Goal: Transaction & Acquisition: Purchase product/service

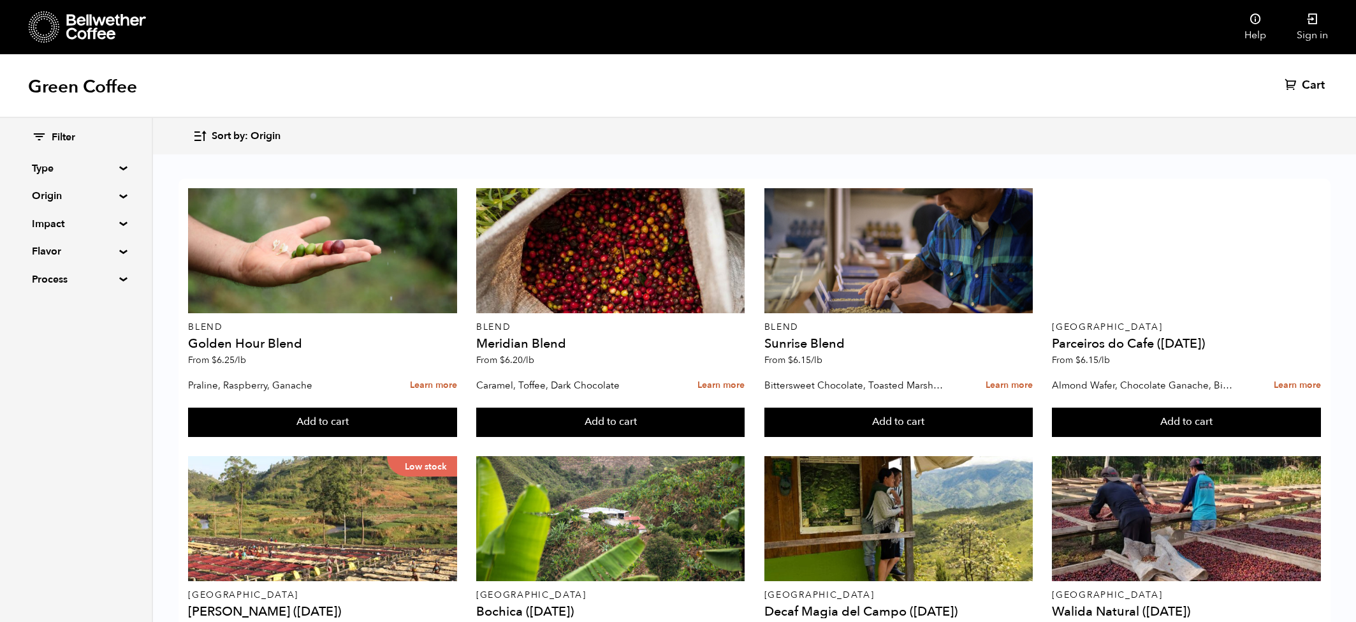
scroll to position [262, 0]
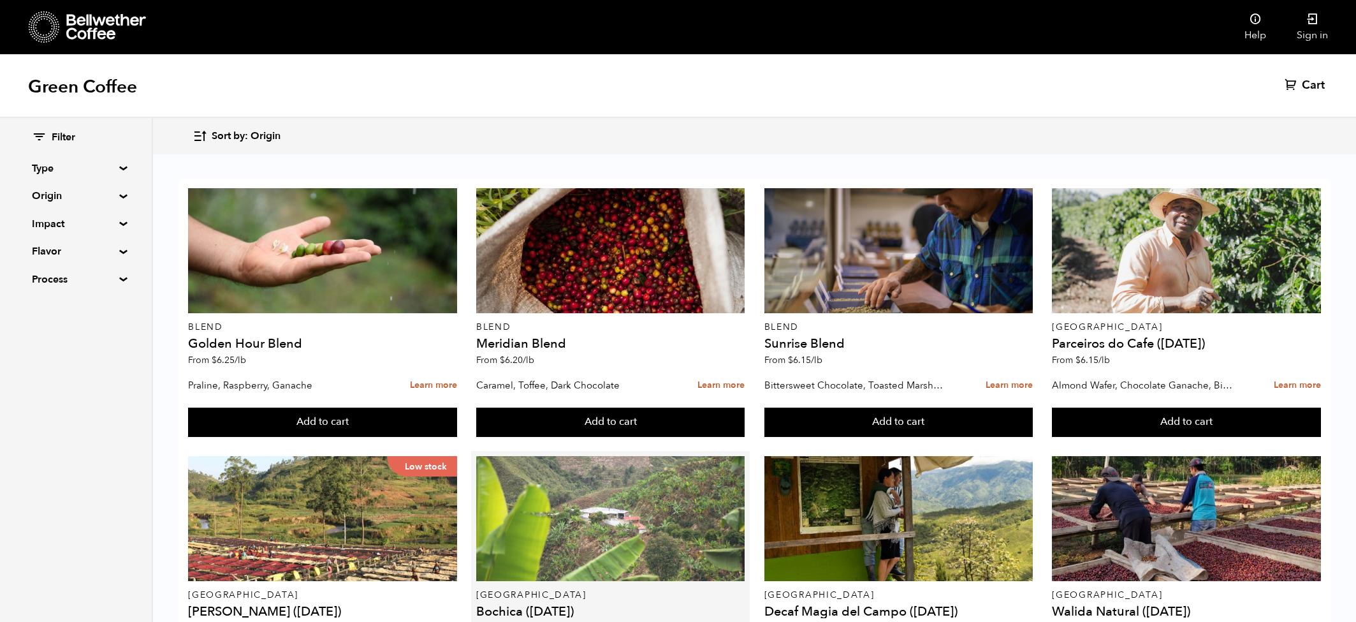
click at [581, 456] on div at bounding box center [610, 518] width 268 height 125
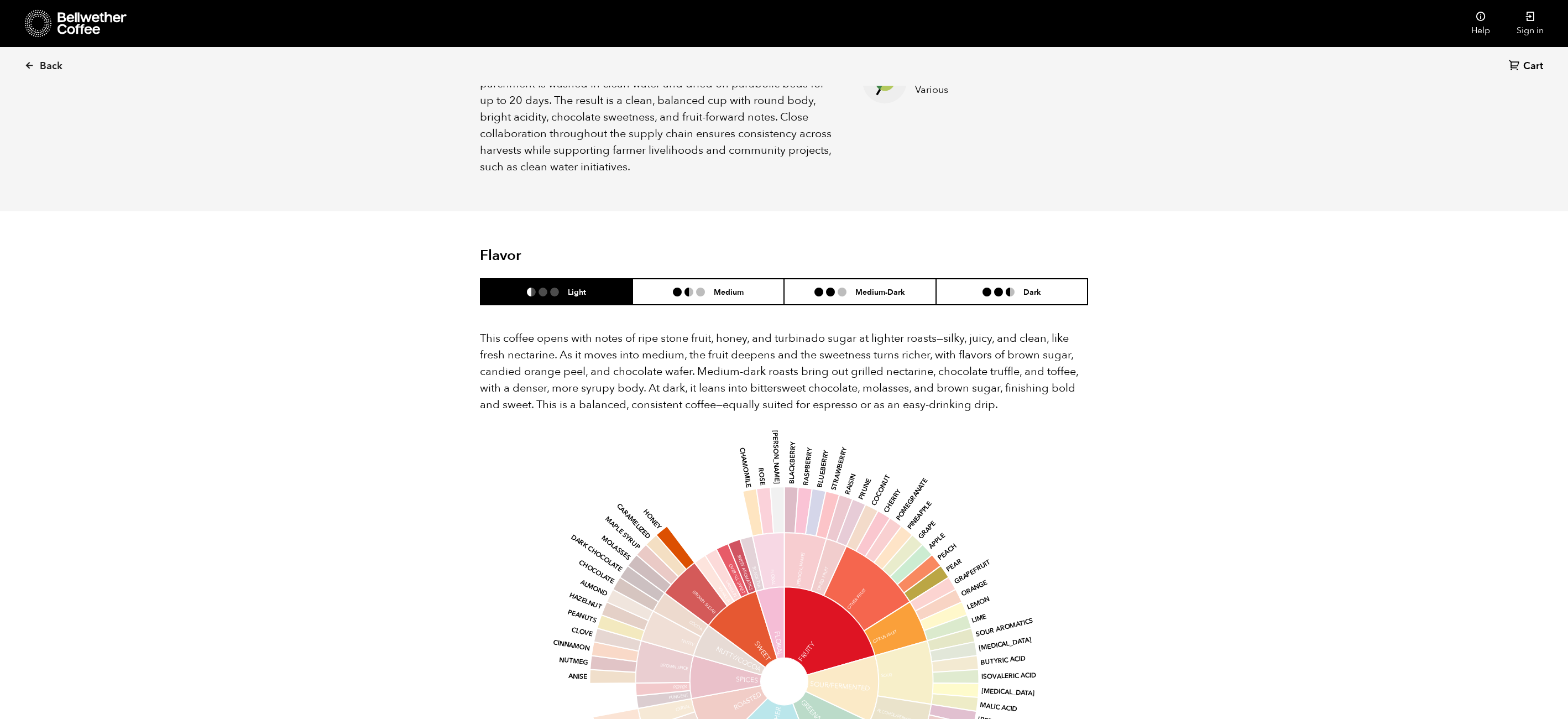
scroll to position [519, 0]
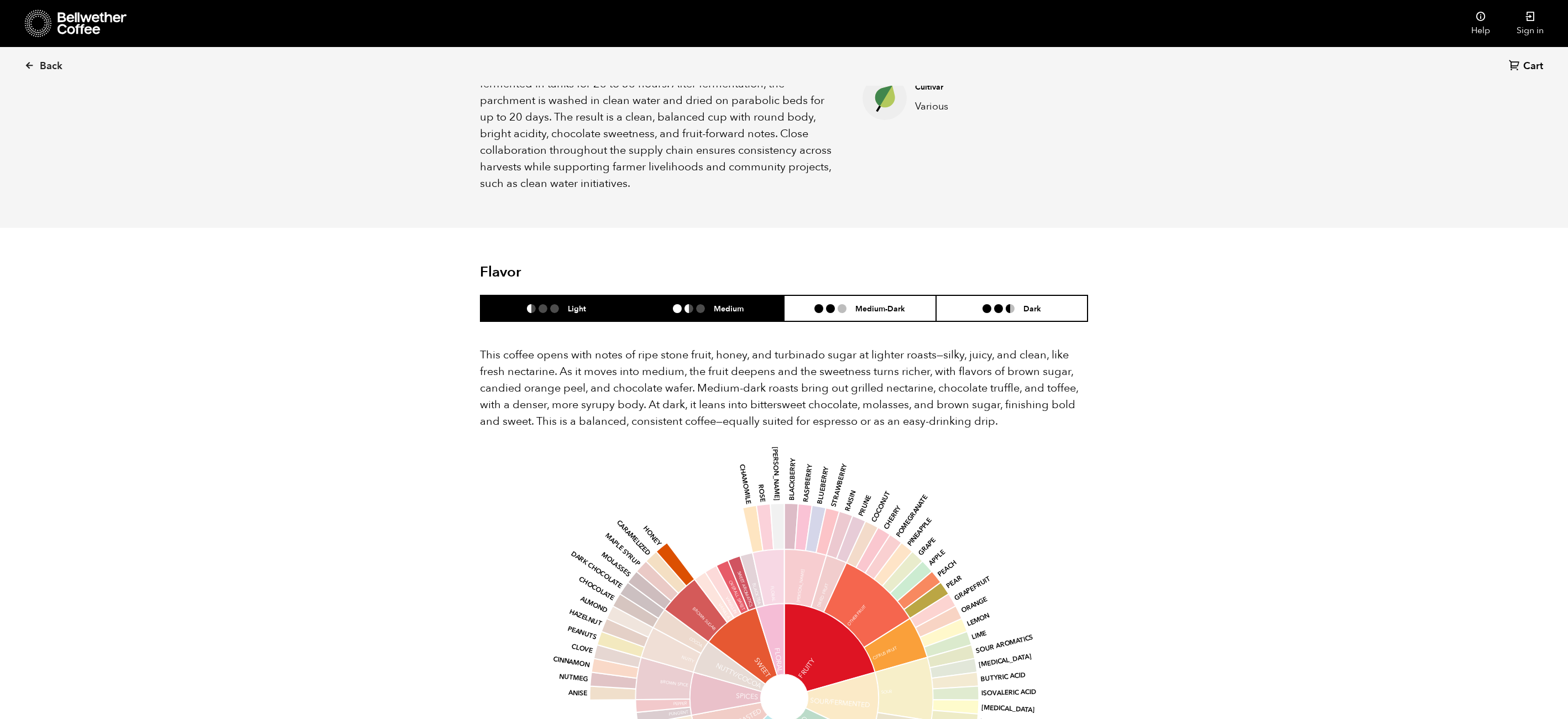
click at [704, 304] on li at bounding box center [701, 309] width 9 height 9
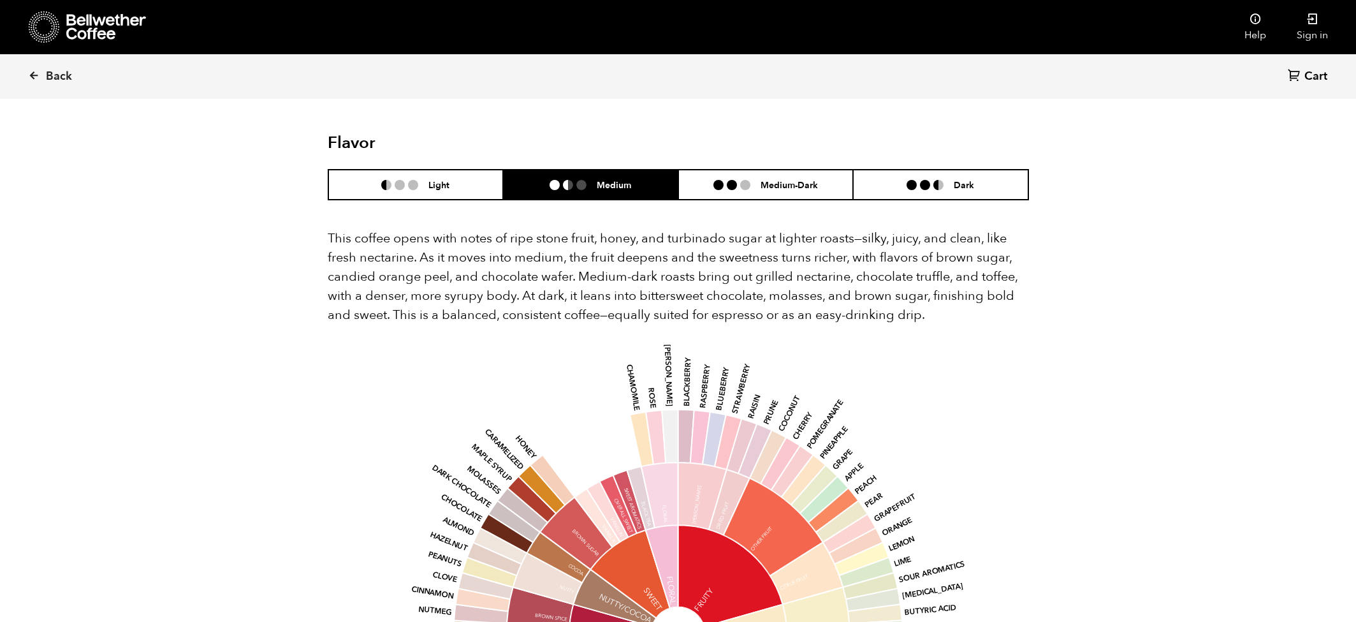
scroll to position [0, 0]
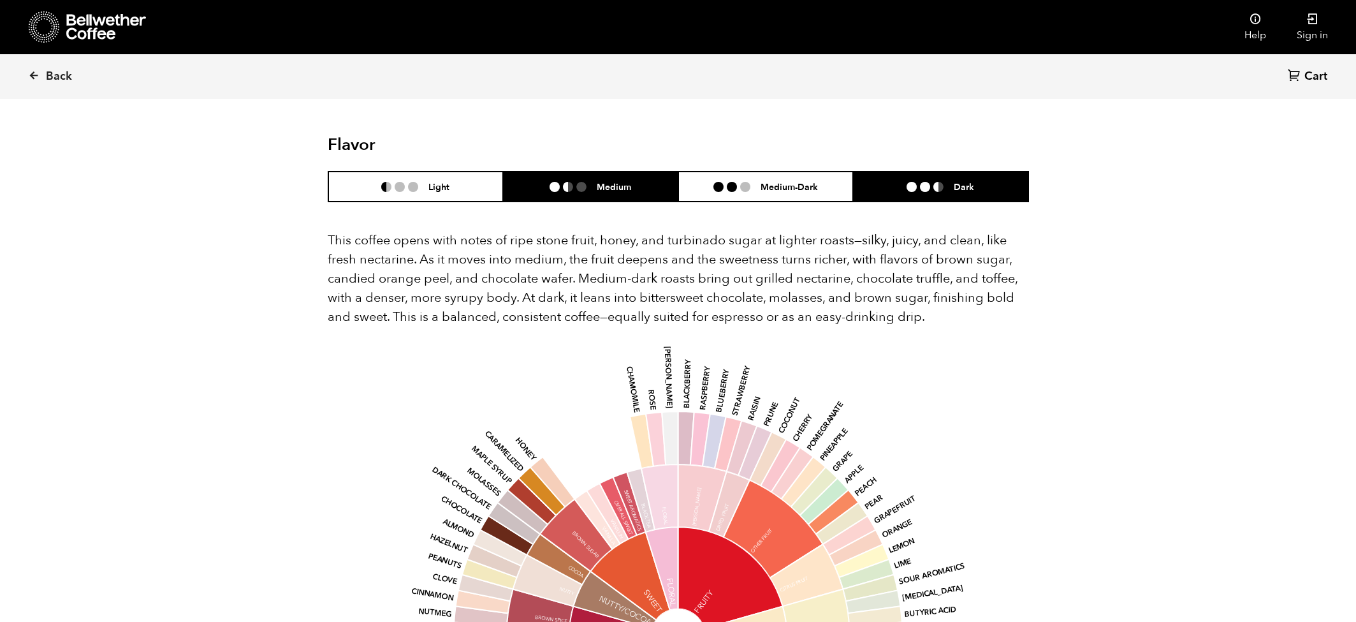
click at [942, 182] on li at bounding box center [938, 187] width 10 height 10
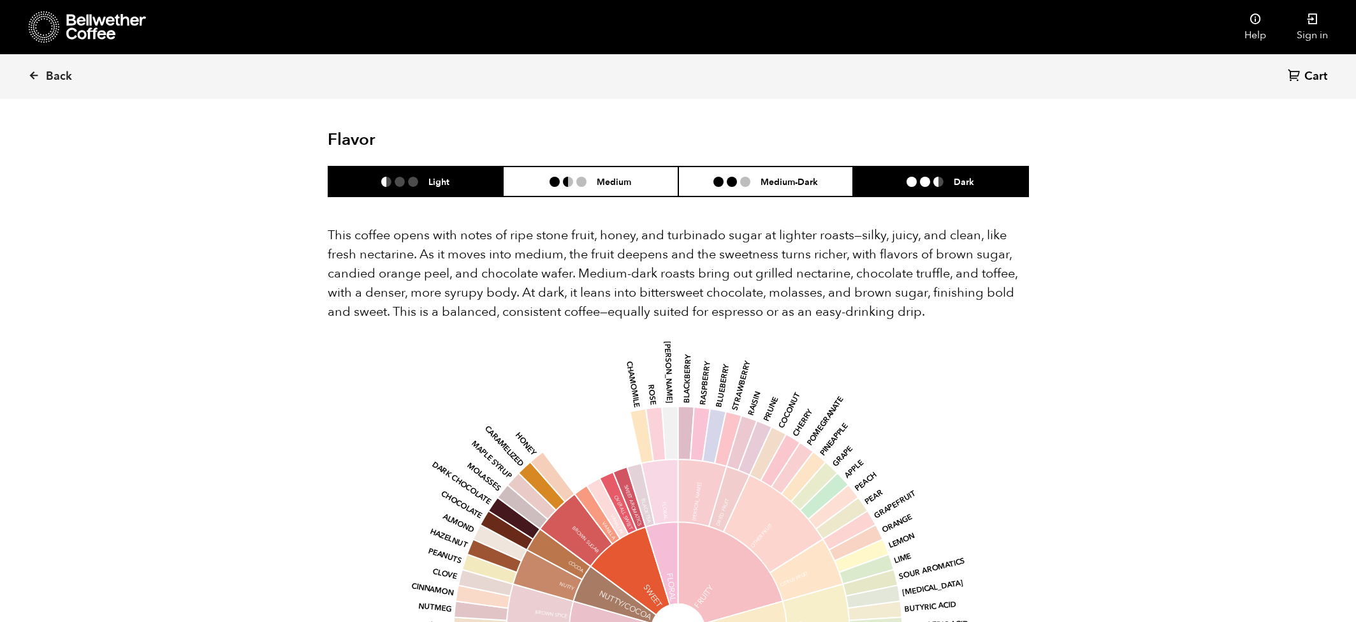
click at [386, 177] on li at bounding box center [386, 182] width 10 height 10
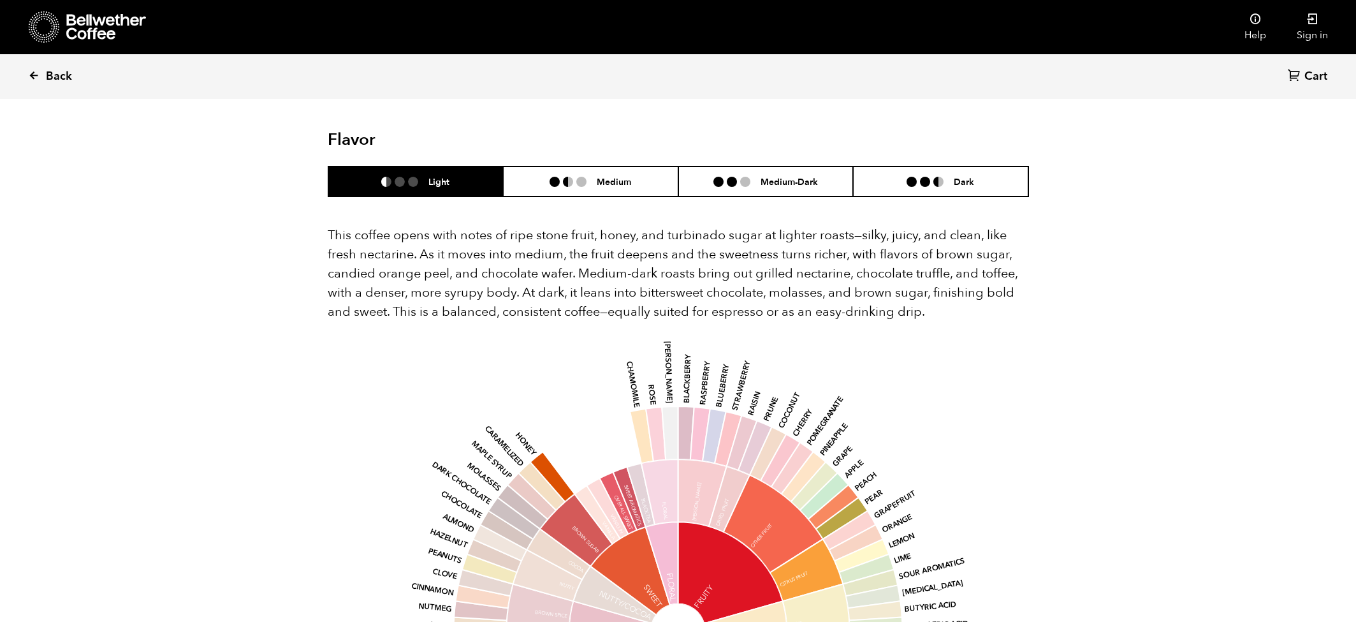
click at [33, 73] on icon at bounding box center [33, 74] width 11 height 11
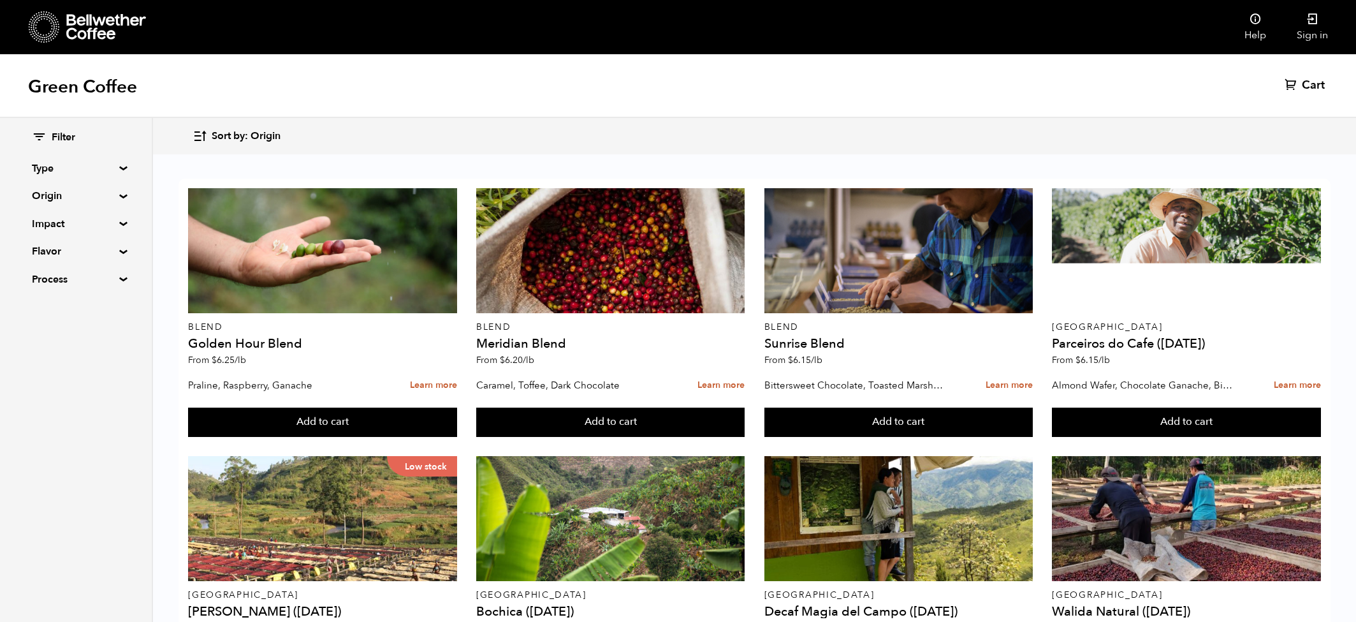
scroll to position [488, 0]
click at [119, 222] on summary "Impact" at bounding box center [76, 223] width 88 height 15
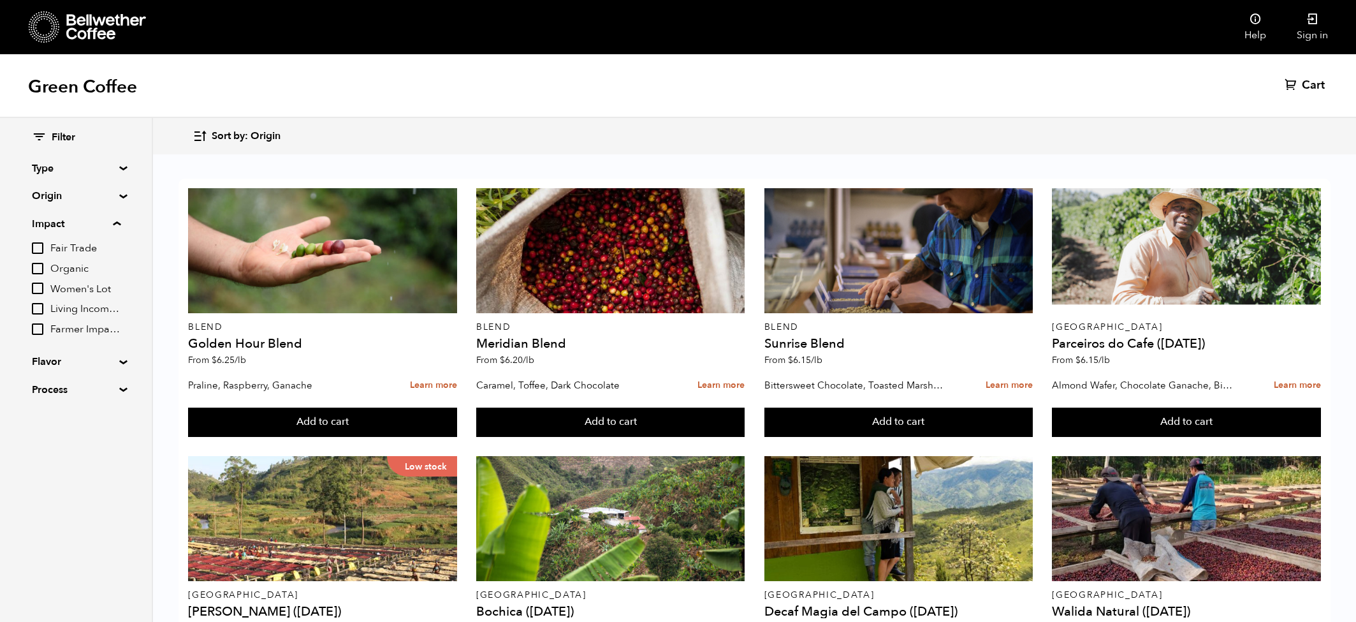
click at [34, 271] on input "Organic" at bounding box center [37, 268] width 11 height 11
checkbox input "true"
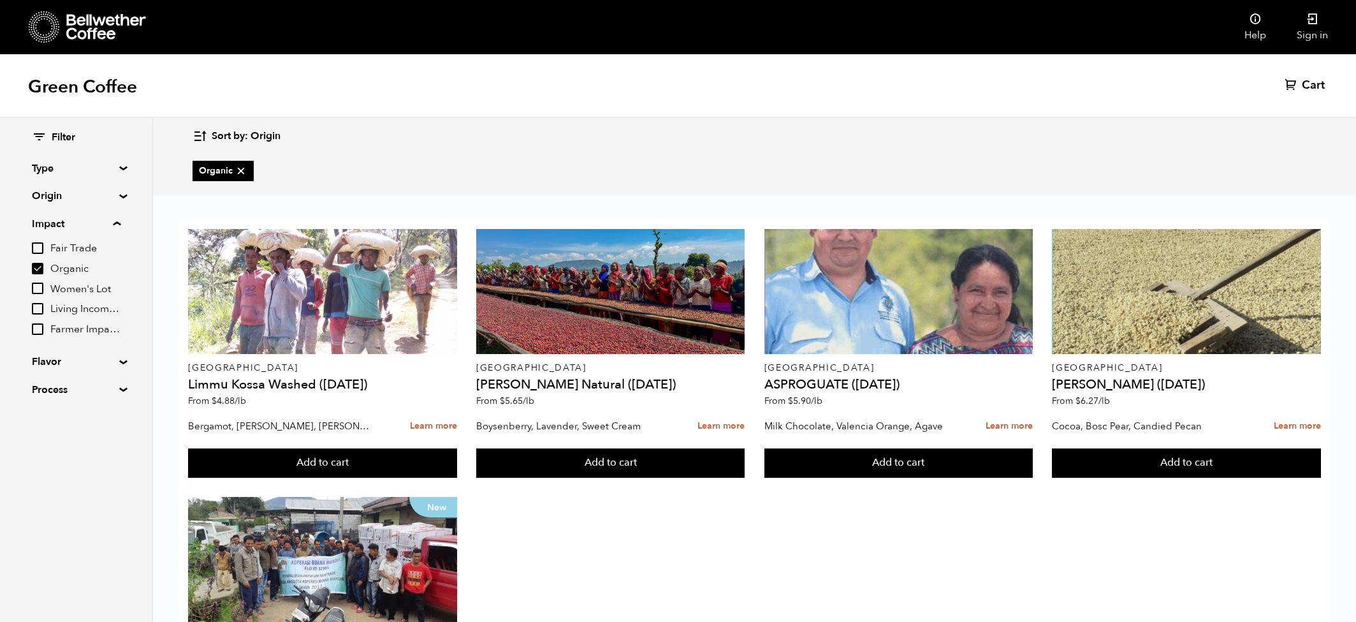
scroll to position [130, 0]
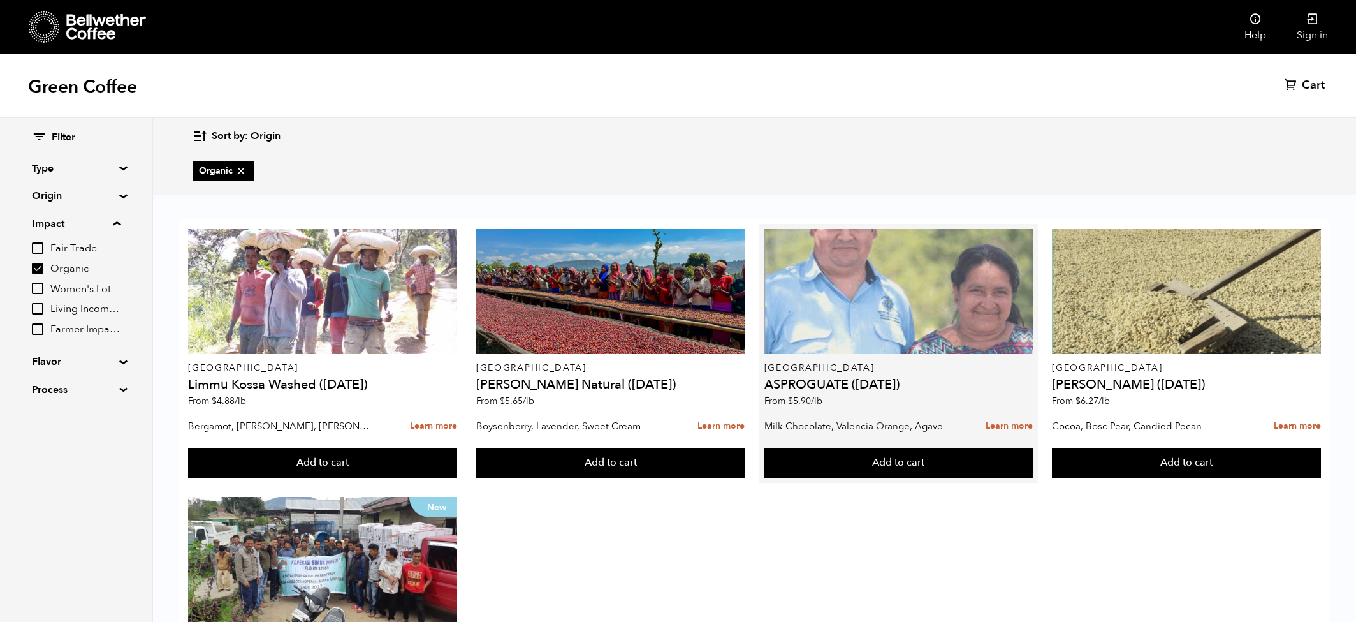
click at [841, 229] on div at bounding box center [898, 291] width 268 height 125
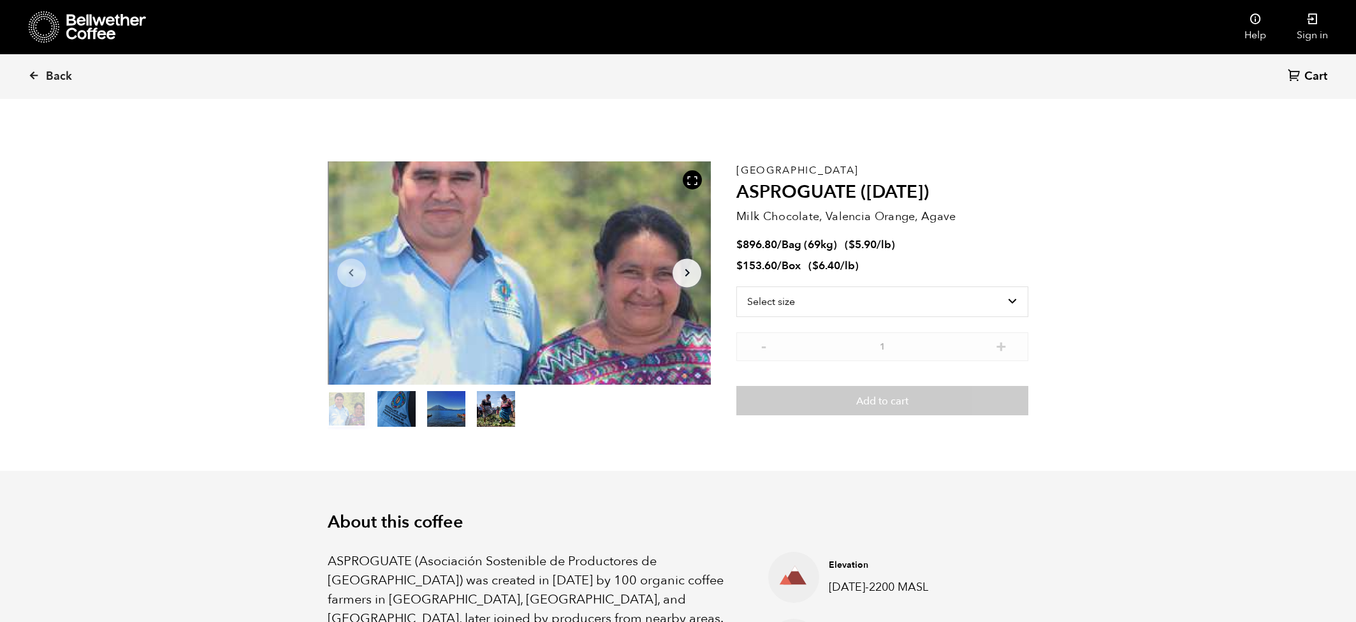
scroll to position [555, 679]
click at [812, 301] on select "Select size Bag (69kg) (152 lbs) Box (24 lbs)" at bounding box center [882, 301] width 292 height 31
click at [736, 286] on select "Select size Bag (69kg) (152 lbs) Box (24 lbs)" at bounding box center [882, 301] width 292 height 31
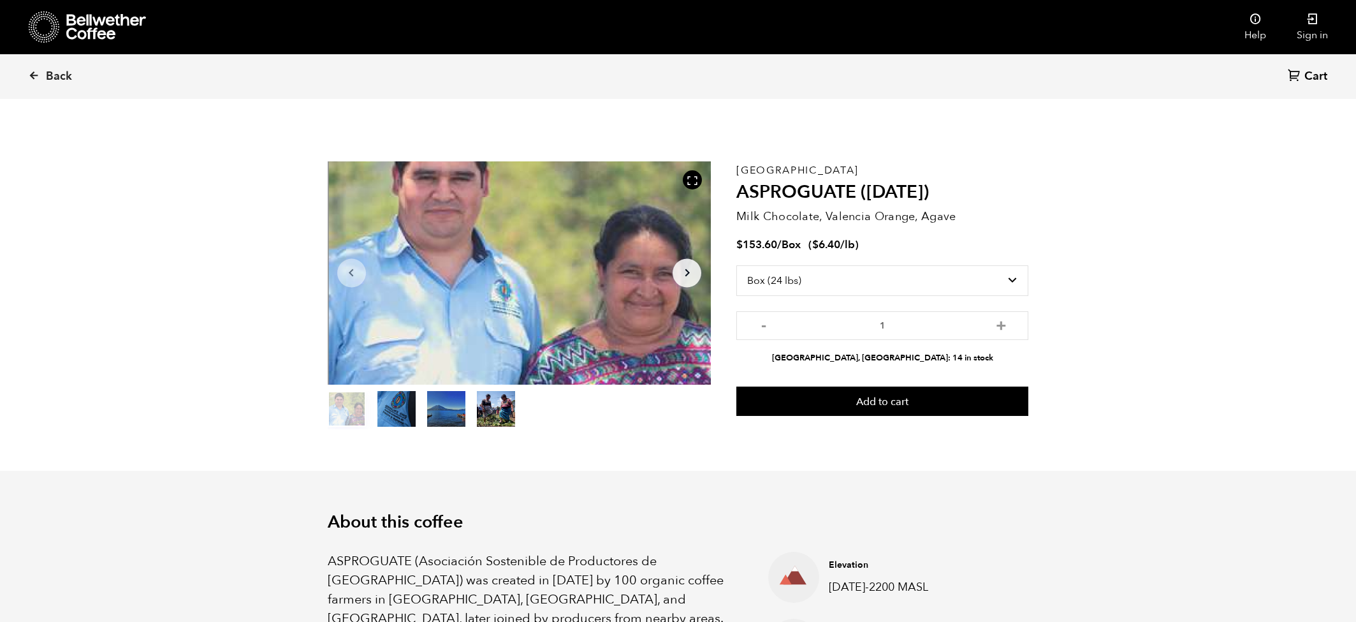
drag, startPoint x: 828, startPoint y: 359, endPoint x: 1019, endPoint y: 376, distance: 191.4
click at [1019, 376] on div "Guatemala ASPROGUATE (JUN 25) Milk Chocolate, Valencia Orange, Agave $ 153.60 /…" at bounding box center [882, 295] width 292 height 268
click at [850, 281] on select "Select size Bag (69kg) (152 lbs) Box (24 lbs)" at bounding box center [882, 280] width 292 height 31
click at [736, 265] on select "Select size Bag (69kg) (152 lbs) Box (24 lbs)" at bounding box center [882, 280] width 292 height 31
click at [831, 365] on div "Guatemala ASPROGUATE (JUN 25) Milk Chocolate, Valencia Orange, Agave $ 153.60 /…" at bounding box center [882, 295] width 292 height 268
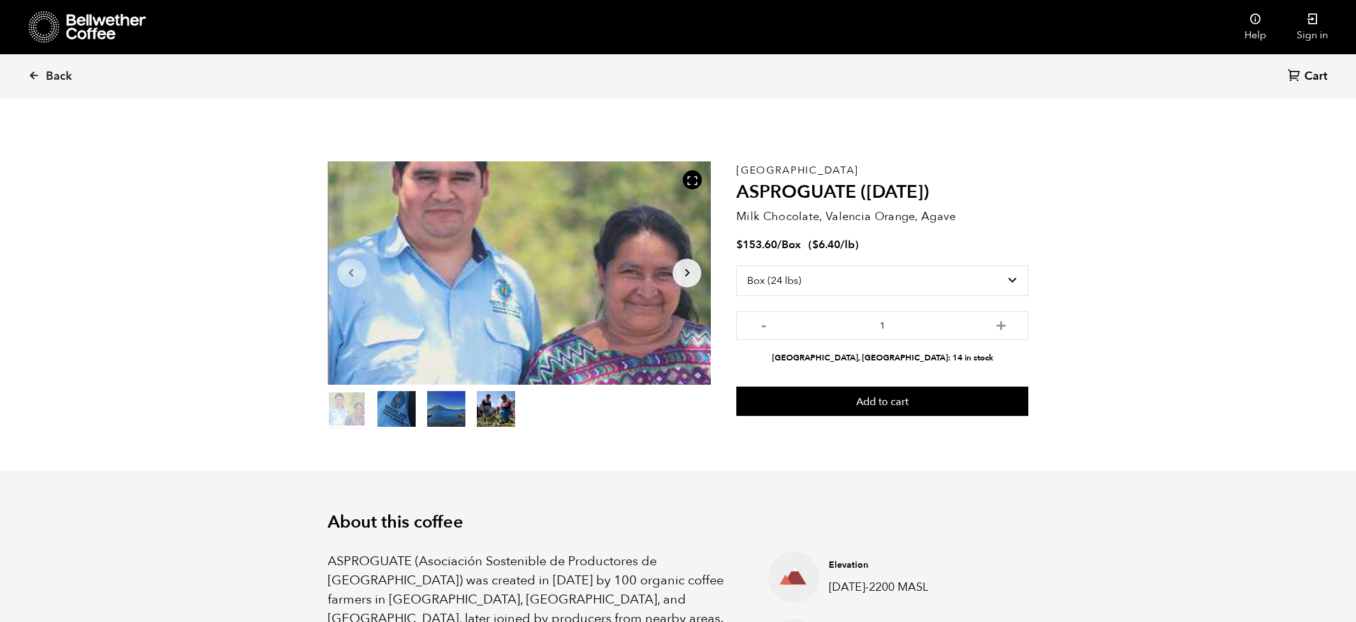
drag, startPoint x: 831, startPoint y: 362, endPoint x: 947, endPoint y: 365, distance: 116.7
click at [959, 363] on div "Guatemala ASPROGUATE (JUN 25) Milk Chocolate, Valencia Orange, Agave $ 153.60 /…" at bounding box center [882, 295] width 292 height 268
click at [870, 277] on select "Select size Bag (69kg) (152 lbs) Box (24 lbs)" at bounding box center [882, 280] width 292 height 31
click at [736, 265] on select "Select size Bag (69kg) (152 lbs) Box (24 lbs)" at bounding box center [882, 280] width 292 height 31
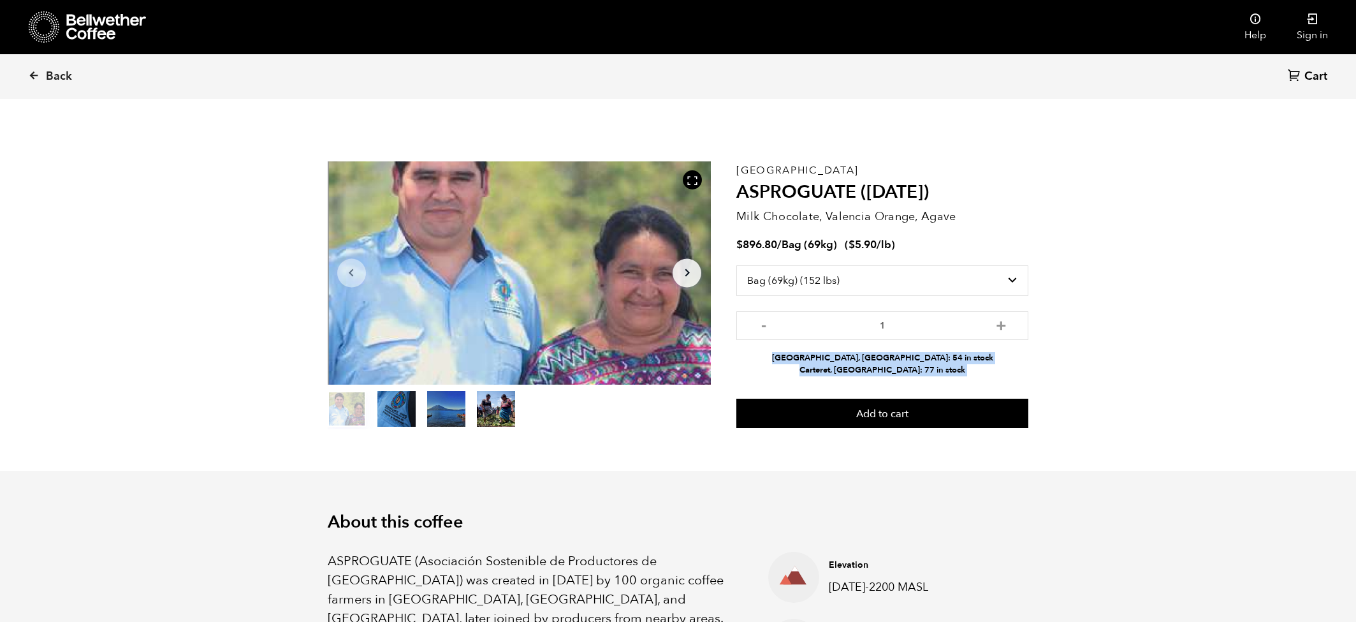
click at [828, 359] on li "Alameda, CA: 54 in stock" at bounding box center [882, 358] width 292 height 12
click at [836, 274] on select "Select size Bag (69kg) (152 lbs) Box (24 lbs)" at bounding box center [882, 280] width 292 height 31
select select "box"
click at [736, 265] on select "Select size Bag (69kg) (152 lbs) Box (24 lbs)" at bounding box center [882, 280] width 292 height 31
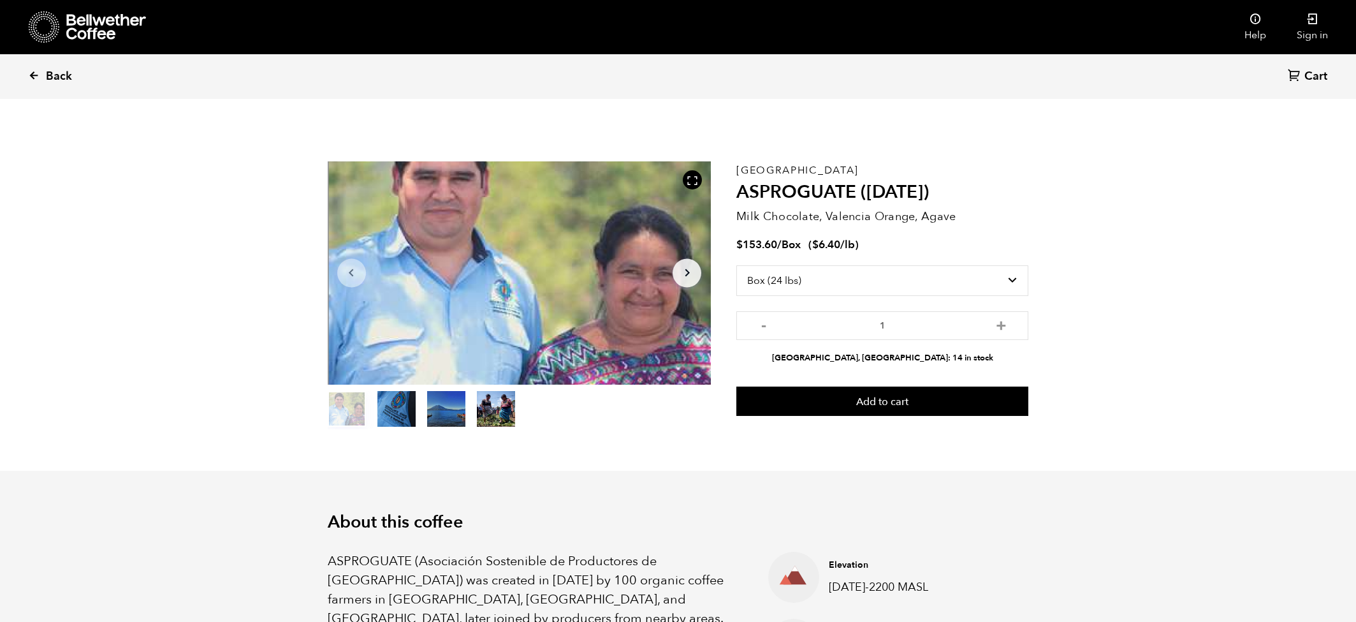
click at [53, 72] on span "Back" at bounding box center [59, 76] width 26 height 15
